Goal: Transaction & Acquisition: Purchase product/service

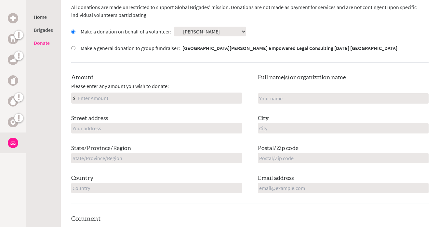
scroll to position [197, 0]
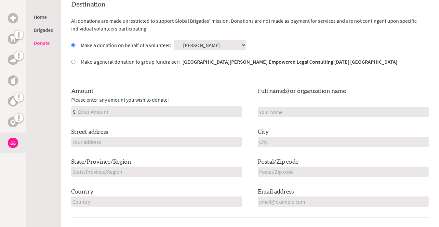
click at [127, 107] on input "Amount" at bounding box center [159, 112] width 165 height 10
type input "225"
click at [190, 87] on div "Amount Please enter any amount you wish to donate: $ 225" at bounding box center [156, 102] width 171 height 31
click at [272, 107] on input "text" at bounding box center [343, 112] width 171 height 10
type input "[PERSON_NAME]"
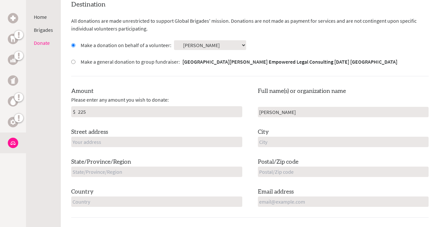
type input "[STREET_ADDRESS]"
type input "Antigonish"
type input "NS"
type input "B2G 1S3"
type input "[GEOGRAPHIC_DATA]"
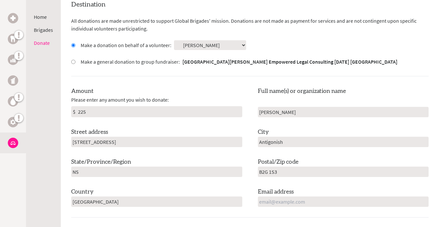
type input "[EMAIL_ADDRESS][DOMAIN_NAME]"
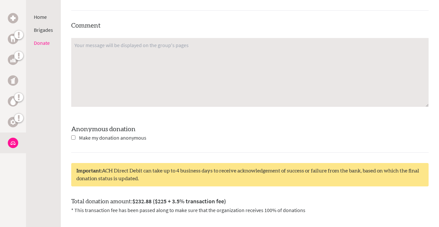
scroll to position [405, 0]
click at [113, 134] on span "Make my donation anonymous" at bounding box center [112, 137] width 67 height 7
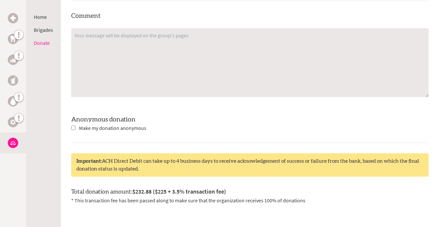
click at [73, 126] on input "checkbox" at bounding box center [73, 128] width 4 height 4
checkbox input "true"
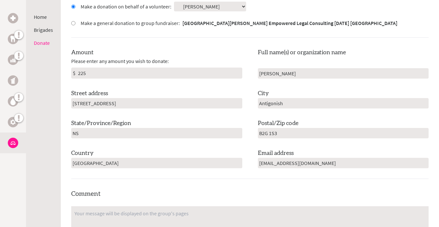
scroll to position [237, 0]
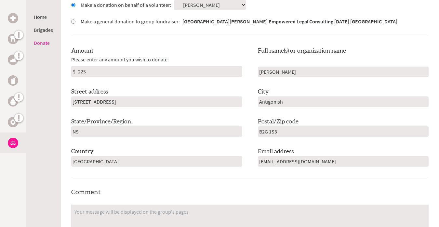
click at [283, 67] on input "[PERSON_NAME]" at bounding box center [343, 72] width 171 height 10
type input "[PERSON_NAME]"
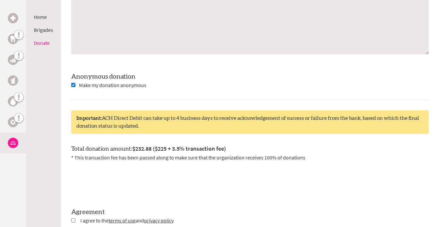
scroll to position [484, 0]
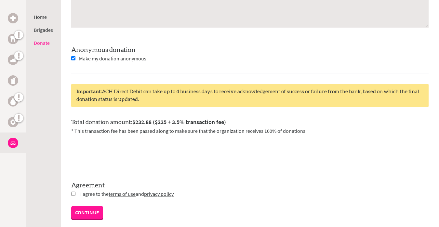
click at [73, 192] on input "checkbox" at bounding box center [73, 194] width 4 height 4
checkbox input "true"
click at [85, 207] on link "CONTINUE" at bounding box center [87, 213] width 32 height 13
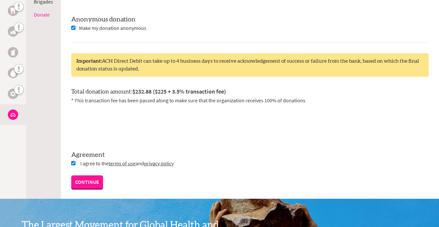
scroll to position [529, 0]
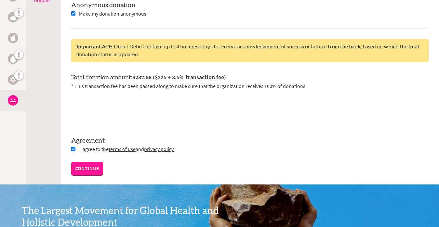
click at [92, 162] on link "CONTINUE" at bounding box center [87, 168] width 32 height 13
